Goal: Information Seeking & Learning: Learn about a topic

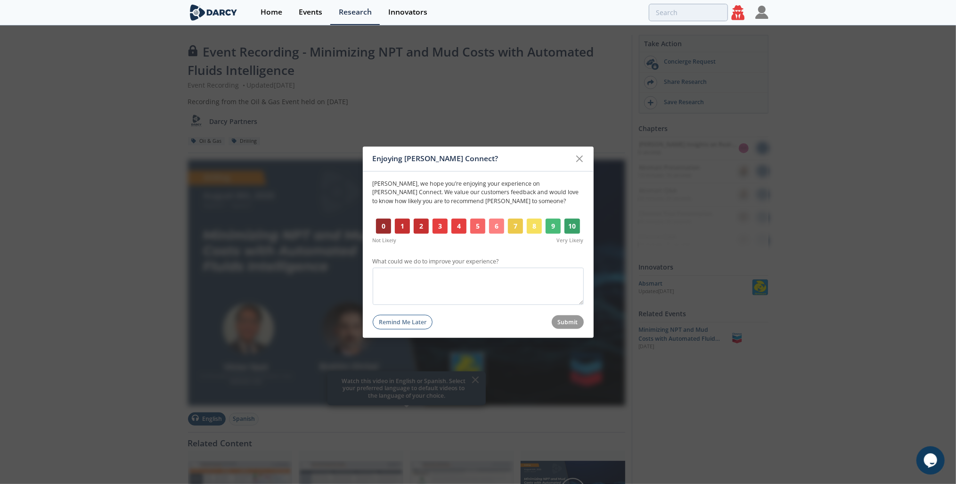
click at [587, 157] on div at bounding box center [580, 158] width 18 height 18
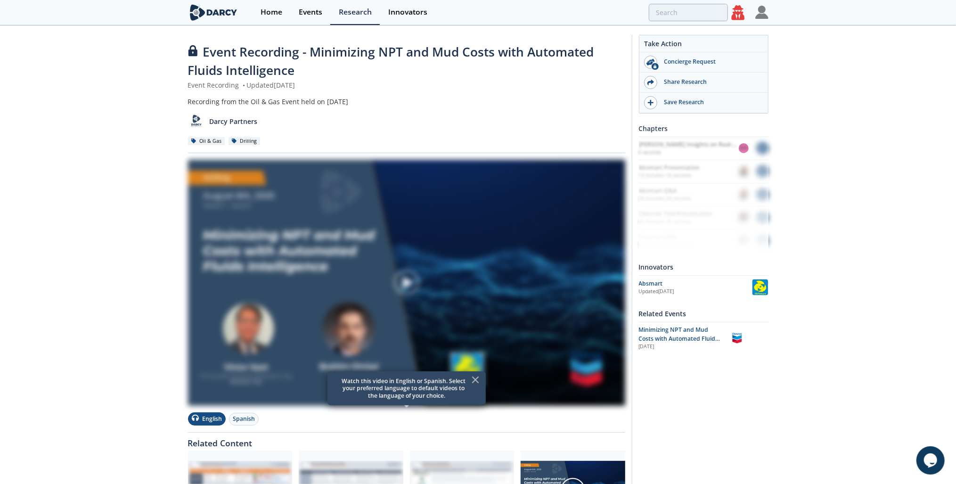
click at [478, 379] on icon at bounding box center [475, 379] width 11 height 11
click at [294, 335] on img at bounding box center [406, 283] width 437 height 246
click at [738, 15] on icon at bounding box center [738, 12] width 13 height 15
